Goal: Unclear: Browse casually

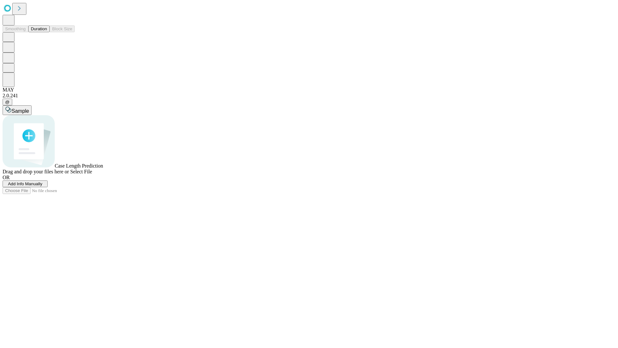
click at [47, 32] on button "Duration" at bounding box center [38, 28] width 21 height 7
click at [92, 174] on span "Select File" at bounding box center [81, 171] width 22 height 5
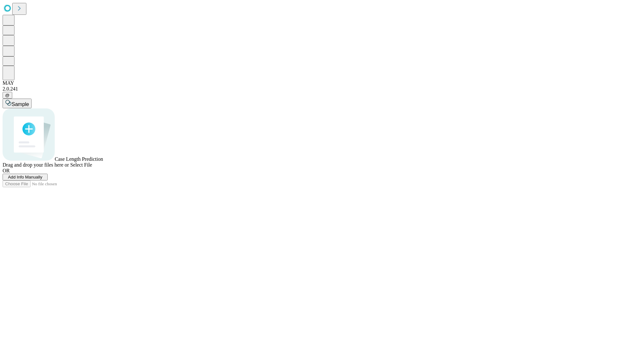
click at [92, 167] on span "Select File" at bounding box center [81, 164] width 22 height 5
